Goal: Information Seeking & Learning: Learn about a topic

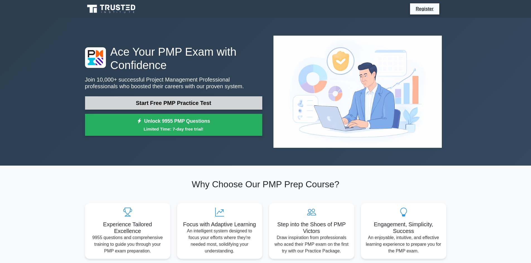
click at [223, 96] on link "Start Free PMP Practice Test" at bounding box center [173, 102] width 177 height 13
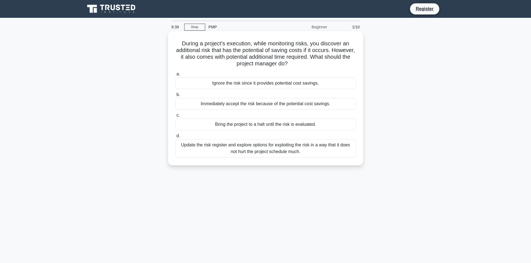
click at [264, 148] on div "Update the risk register and explore options for exploiting the risk in a way t…" at bounding box center [265, 148] width 180 height 18
click at [175, 138] on input "d. Update the risk register and explore options for exploiting the risk in a wa…" at bounding box center [175, 136] width 0 height 4
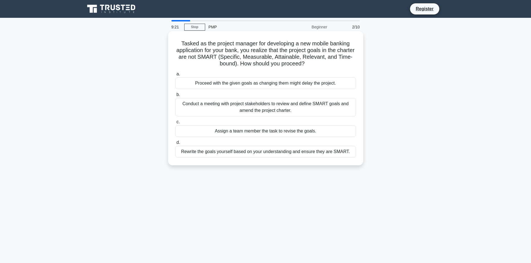
click at [256, 106] on div "Conduct a meeting with project stakeholders to review and define SMART goals an…" at bounding box center [265, 107] width 180 height 18
click at [175, 97] on input "b. Conduct a meeting with project stakeholders to review and define SMART goals…" at bounding box center [175, 95] width 0 height 4
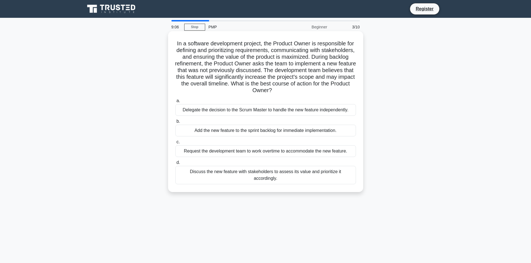
click at [231, 113] on div "Delegate the decision to the Scrum Master to handle the new feature independent…" at bounding box center [265, 110] width 180 height 12
click at [175, 103] on input "a. Delegate the decision to the Scrum Master to handle the new feature independ…" at bounding box center [175, 101] width 0 height 4
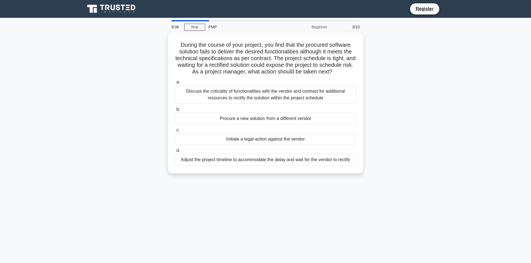
click at [231, 113] on label "b. Procure a new solution from a different vendor" at bounding box center [265, 115] width 180 height 18
click at [175, 111] on input "b. Procure a new solution from a different vendor" at bounding box center [175, 110] width 0 height 4
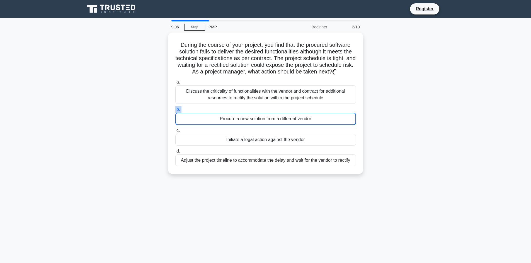
click at [231, 113] on label "b. Procure a new solution from a different vendor" at bounding box center [265, 115] width 180 height 19
click at [175, 111] on input "b. Procure a new solution from a different vendor" at bounding box center [175, 110] width 0 height 4
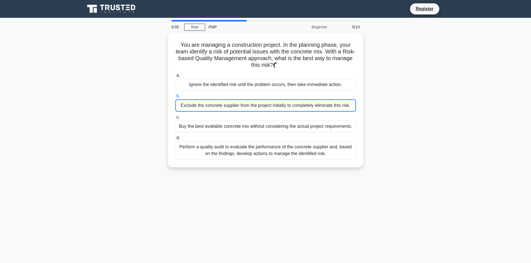
click at [238, 101] on div "Exclude the concrete supplier from the project initially to completely eliminat…" at bounding box center [265, 105] width 180 height 12
click at [175, 98] on input "b. Exclude the concrete supplier from the project initially to completely elimi…" at bounding box center [175, 96] width 0 height 4
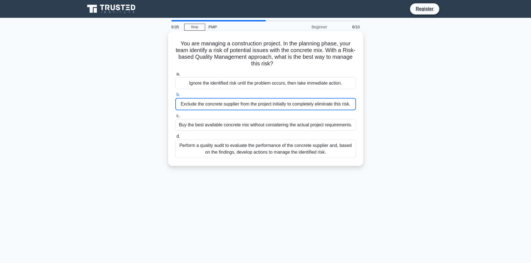
click at [256, 80] on div "Ignore the identified risk until the problem occurs, then take immediate action." at bounding box center [265, 83] width 180 height 12
click at [175, 76] on input "a. Ignore the identified risk until the problem occurs, then take immediate act…" at bounding box center [175, 74] width 0 height 4
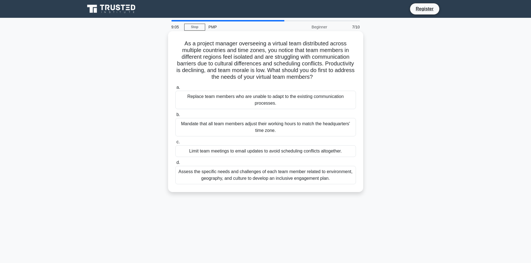
click at [253, 122] on div "Mandate that all team members adjust their working hours to match the headquart…" at bounding box center [265, 127] width 180 height 18
click at [175, 117] on input "b. Mandate that all team members adjust their working hours to match the headqu…" at bounding box center [175, 115] width 0 height 4
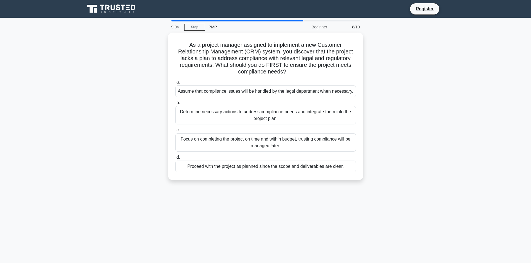
click at [263, 96] on div "a. Assume that compliance issues will be handled by the legal department when n…" at bounding box center [265, 126] width 187 height 96
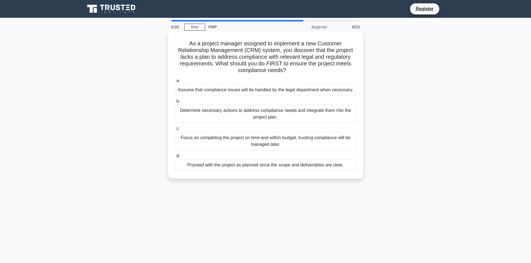
click at [267, 92] on div "Assume that compliance issues will be handled by the legal department when nece…" at bounding box center [265, 90] width 180 height 12
click at [175, 83] on input "a. Assume that compliance issues will be handled by the legal department when n…" at bounding box center [175, 81] width 0 height 4
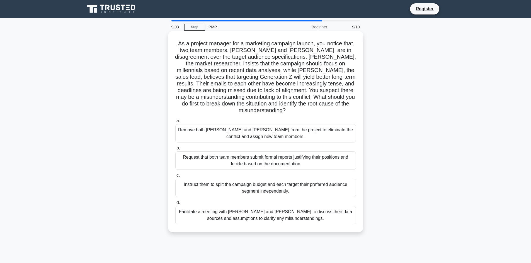
click at [270, 124] on div "Remove both Samantha and Carlos from the project to eliminate the conflict and …" at bounding box center [265, 133] width 180 height 18
click at [175, 123] on input "a. Remove both Samantha and Carlos from the project to eliminate the conflict a…" at bounding box center [175, 121] width 0 height 4
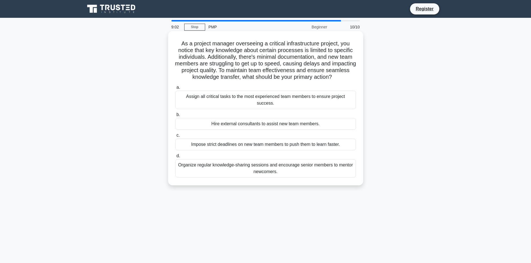
click at [277, 111] on label "b. Hire external consultants to assist new team members." at bounding box center [265, 120] width 180 height 18
click at [175, 113] on input "b. Hire external consultants to assist new team members." at bounding box center [175, 115] width 0 height 4
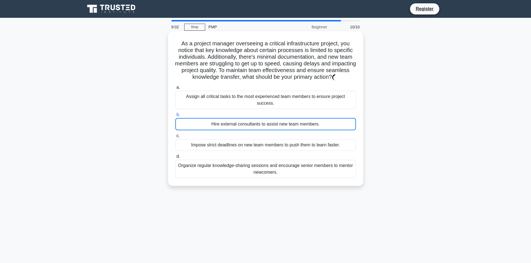
click at [279, 97] on div "Assign all critical tasks to the most experienced team members to ensure projec…" at bounding box center [265, 100] width 180 height 18
click at [175, 89] on input "a. Assign all critical tasks to the most experienced team members to ensure pro…" at bounding box center [175, 88] width 0 height 4
